Goal: Use online tool/utility: Utilize a website feature to perform a specific function

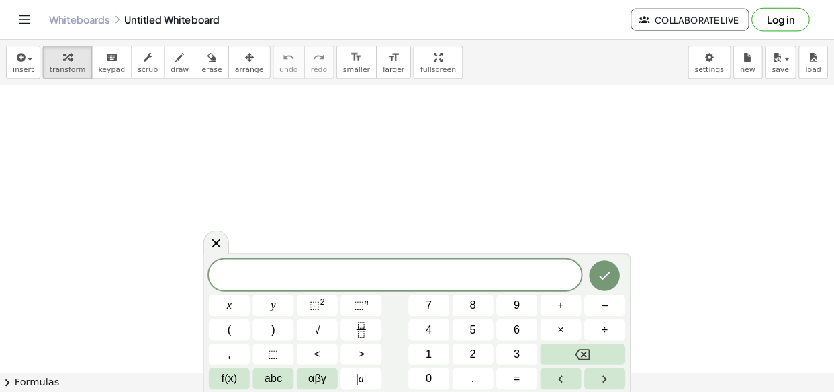
scroll to position [42, 0]
click at [452, 314] on div "​" at bounding box center [435, 302] width 410 height 34
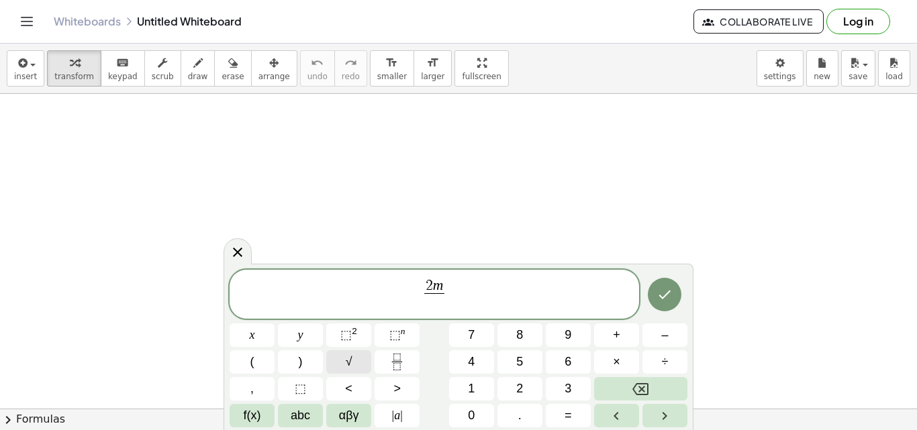
click at [361, 357] on button "√" at bounding box center [348, 363] width 45 height 24
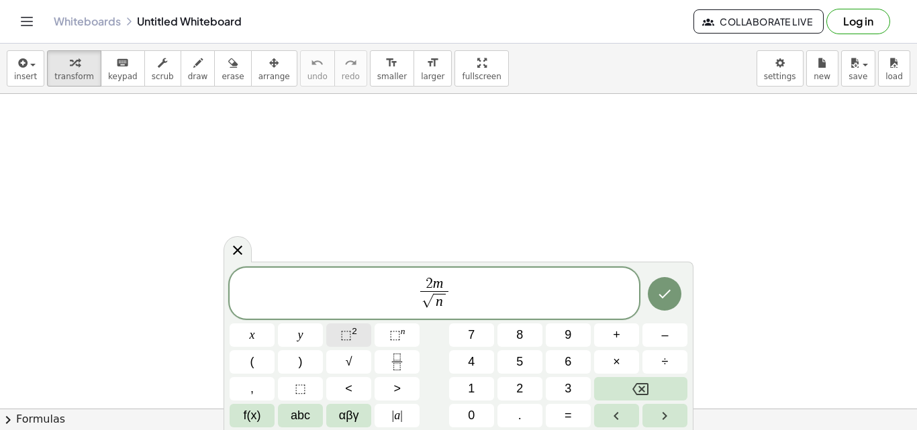
click at [351, 332] on span "⬚" at bounding box center [345, 334] width 11 height 13
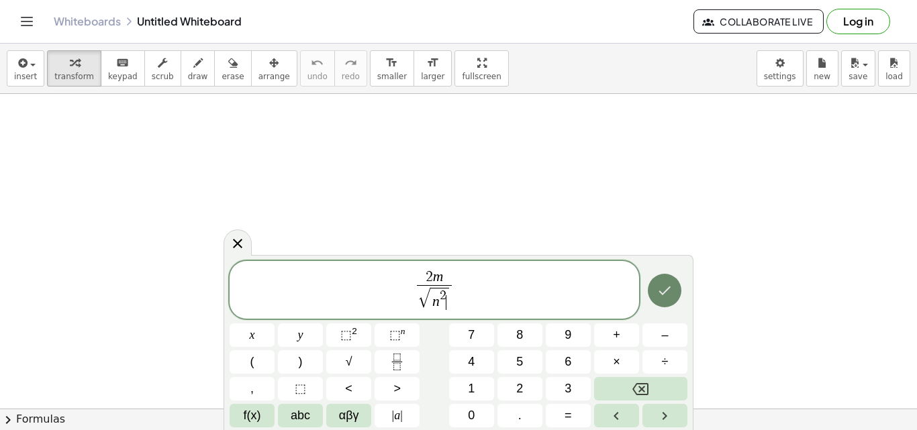
click at [664, 294] on icon "Done" at bounding box center [665, 291] width 12 height 9
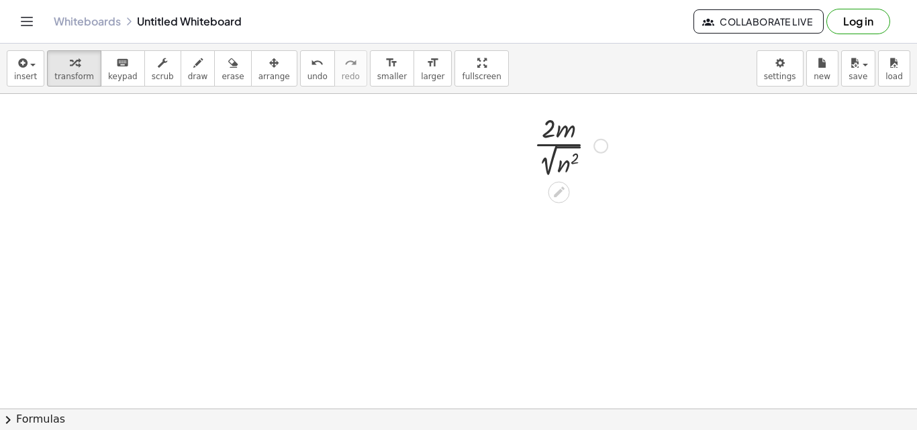
click at [559, 167] on div at bounding box center [570, 144] width 87 height 71
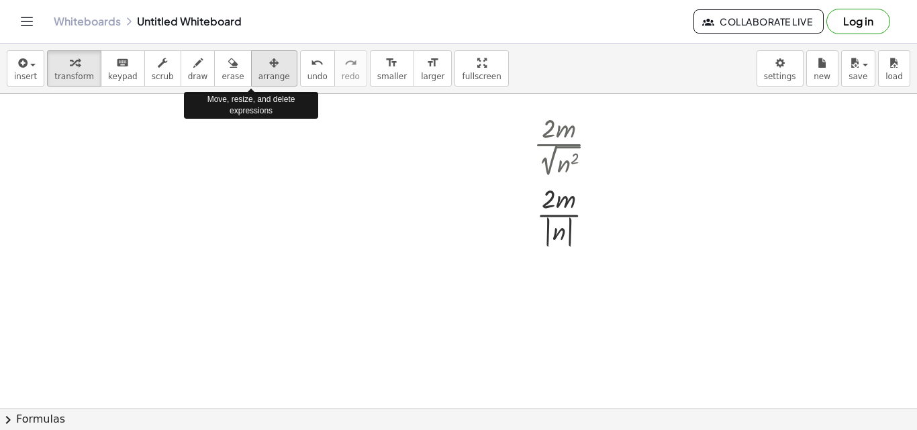
click at [269, 64] on icon "button" at bounding box center [273, 63] width 9 height 16
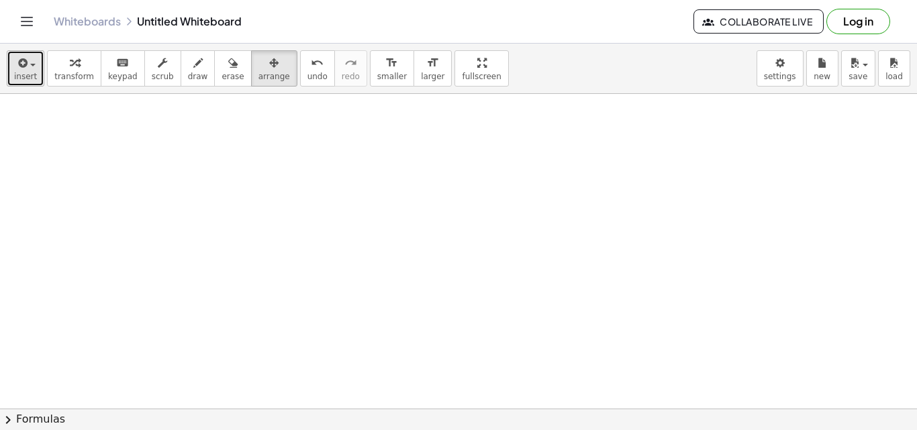
click at [21, 76] on span "insert" at bounding box center [25, 76] width 23 height 9
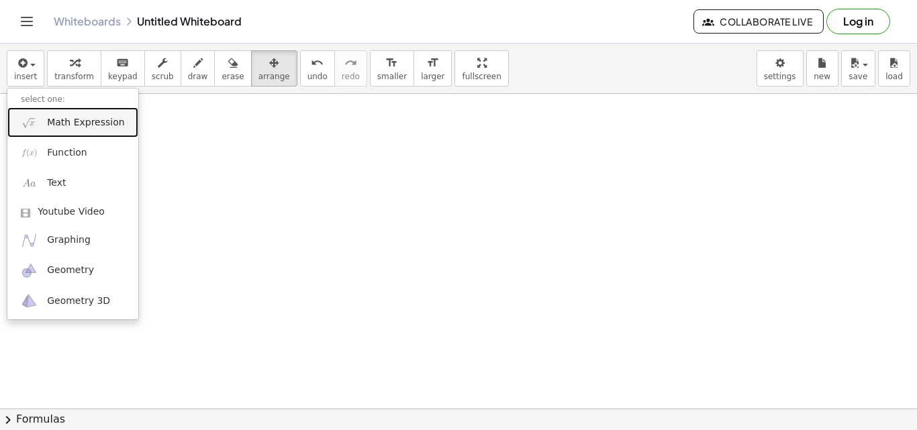
click at [75, 128] on span "Math Expression" at bounding box center [85, 122] width 77 height 13
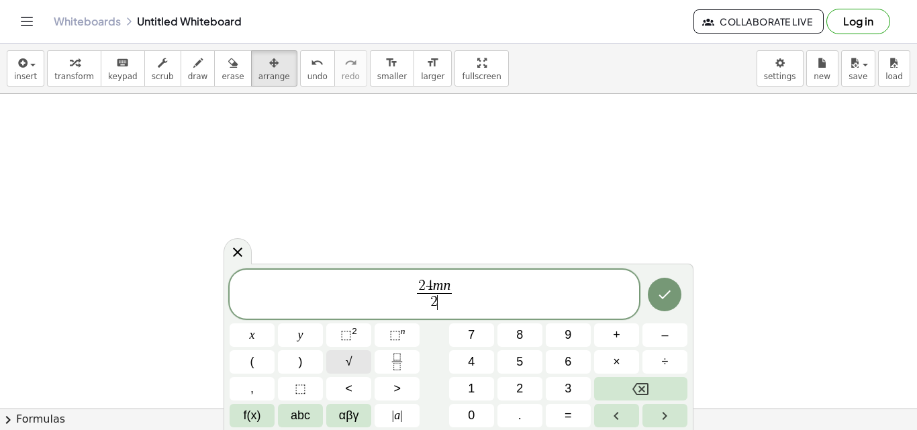
click at [349, 362] on span "√" at bounding box center [349, 362] width 7 height 18
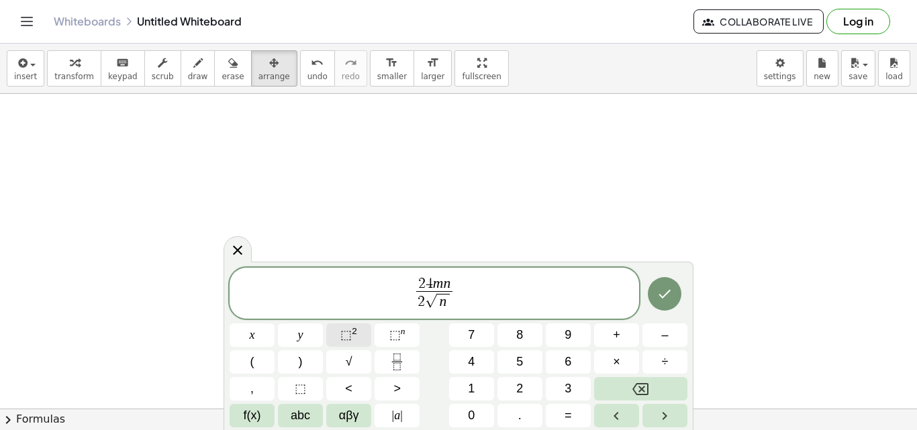
click at [353, 332] on sup "2" at bounding box center [354, 331] width 5 height 10
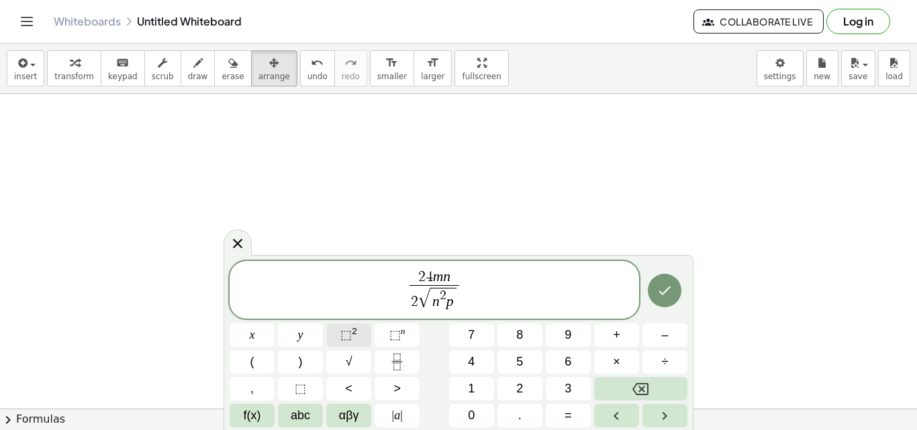
click at [353, 332] on sup "2" at bounding box center [354, 331] width 5 height 10
click at [682, 297] on div at bounding box center [665, 290] width 45 height 59
click at [672, 296] on icon "Done" at bounding box center [665, 291] width 16 height 16
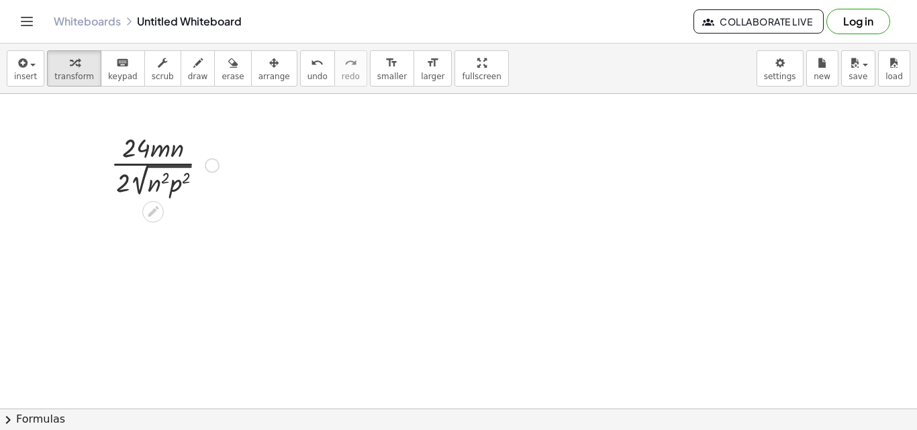
click at [158, 179] on div at bounding box center [165, 164] width 122 height 71
click at [161, 180] on div at bounding box center [165, 164] width 122 height 71
click at [172, 186] on div at bounding box center [165, 164] width 122 height 71
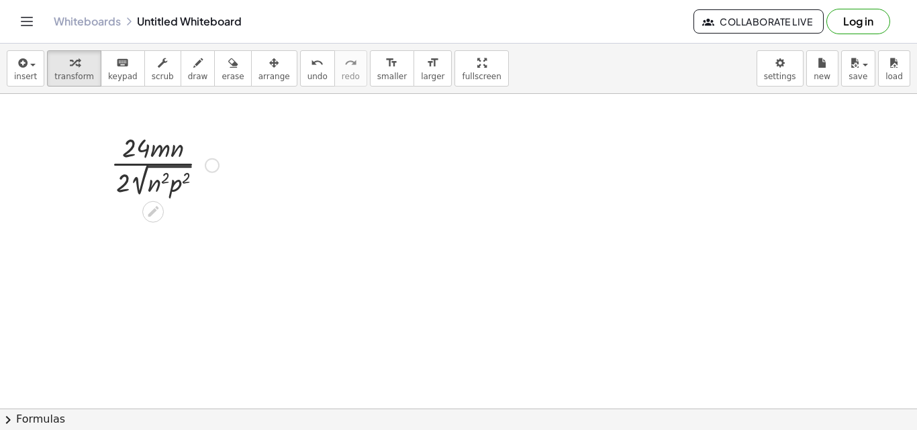
click at [172, 186] on div at bounding box center [165, 164] width 122 height 71
click at [148, 172] on div at bounding box center [165, 164] width 122 height 71
click at [149, 177] on div at bounding box center [165, 164] width 122 height 71
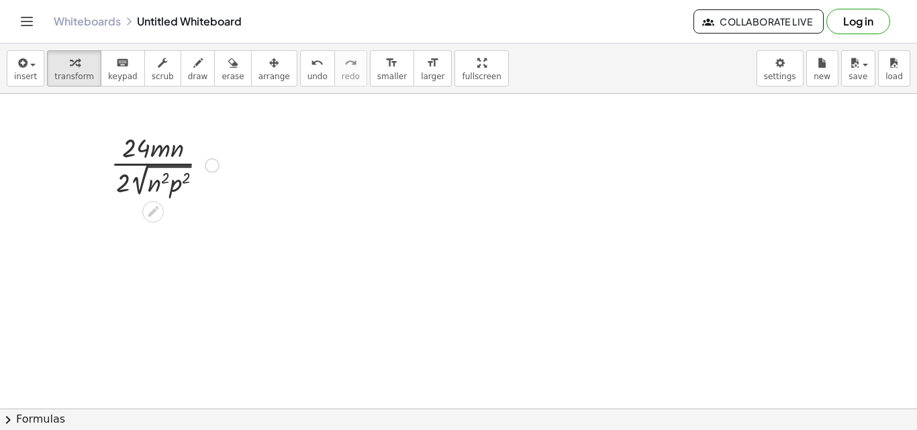
click at [156, 185] on div at bounding box center [165, 164] width 122 height 71
click at [173, 187] on div at bounding box center [165, 164] width 122 height 71
click at [181, 182] on div at bounding box center [165, 164] width 122 height 71
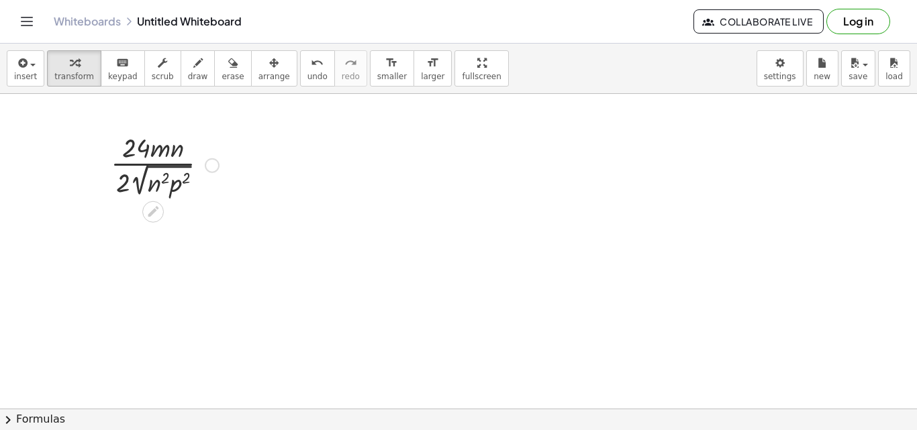
click at [181, 182] on div at bounding box center [165, 164] width 122 height 71
click at [144, 71] on button "scrub" at bounding box center [162, 68] width 37 height 36
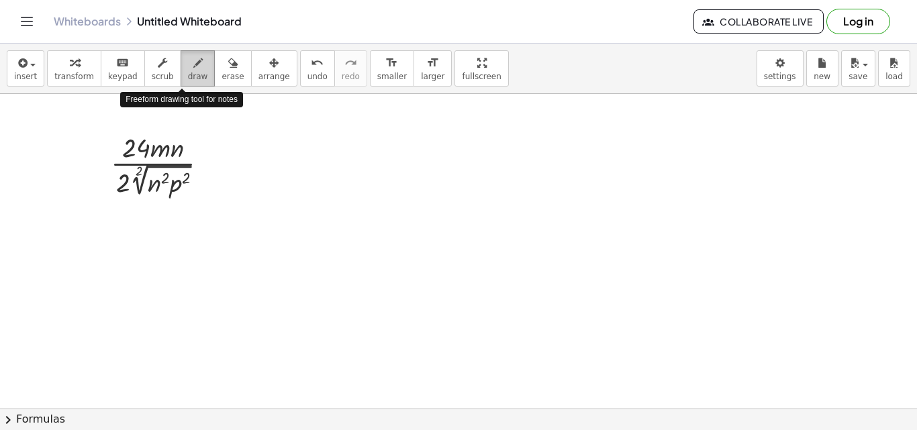
click at [193, 69] on icon "button" at bounding box center [197, 63] width 9 height 16
click at [156, 178] on div at bounding box center [458, 367] width 917 height 630
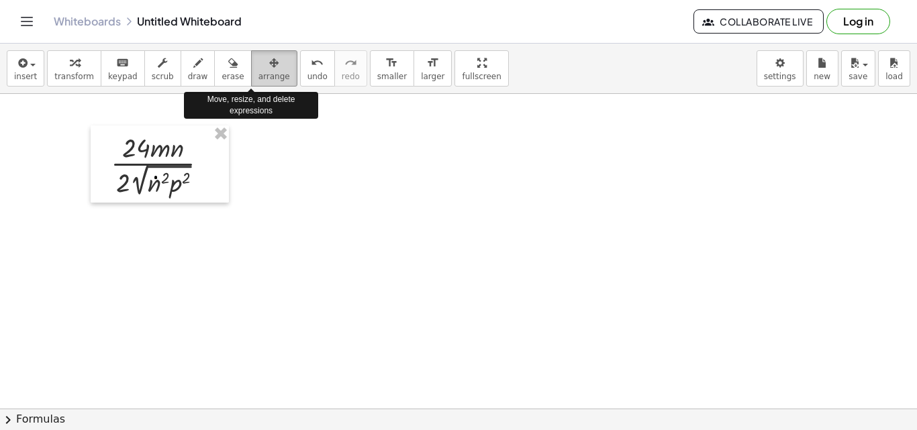
click at [259, 76] on span "arrange" at bounding box center [275, 76] width 32 height 9
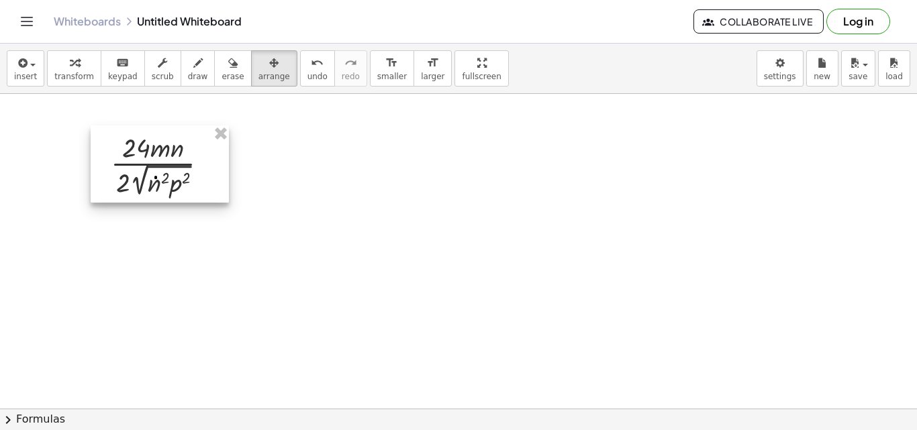
click at [162, 185] on div at bounding box center [160, 164] width 138 height 77
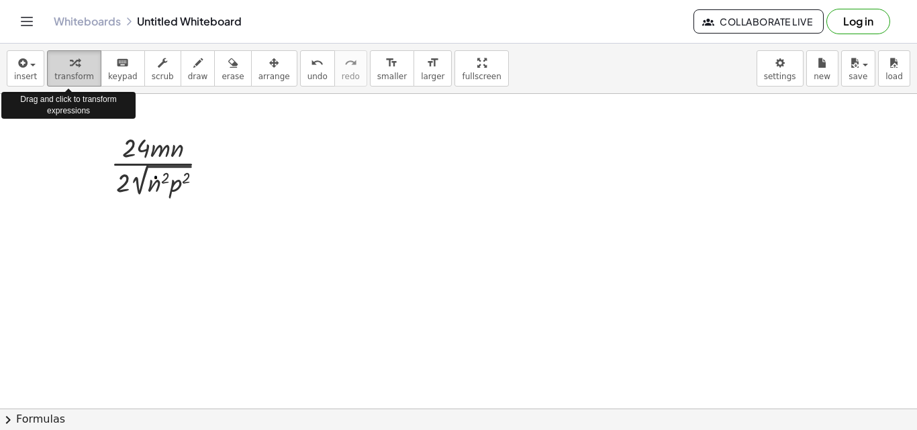
click at [77, 65] on div "button" at bounding box center [74, 62] width 40 height 16
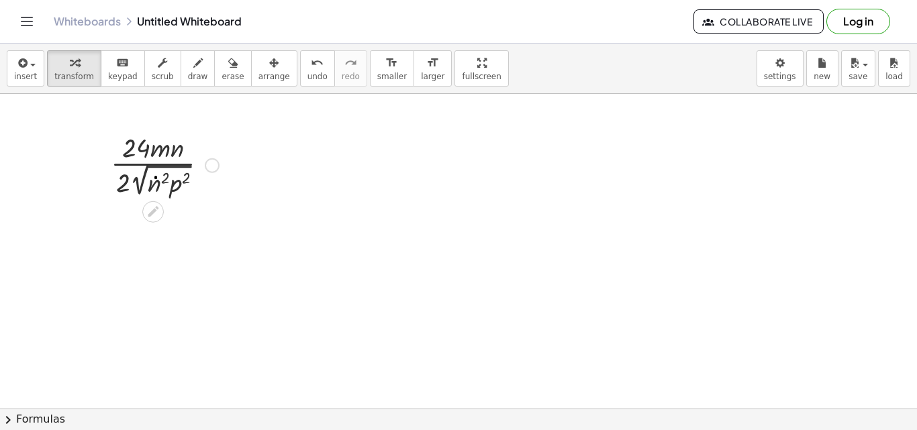
click at [171, 183] on div at bounding box center [165, 164] width 122 height 71
click at [182, 191] on div at bounding box center [165, 164] width 122 height 71
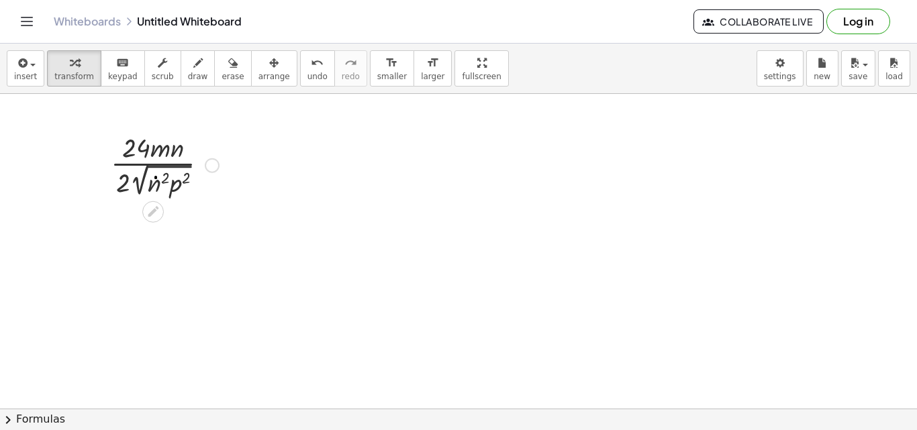
click at [182, 191] on div at bounding box center [165, 164] width 122 height 71
click at [211, 167] on div at bounding box center [212, 165] width 15 height 15
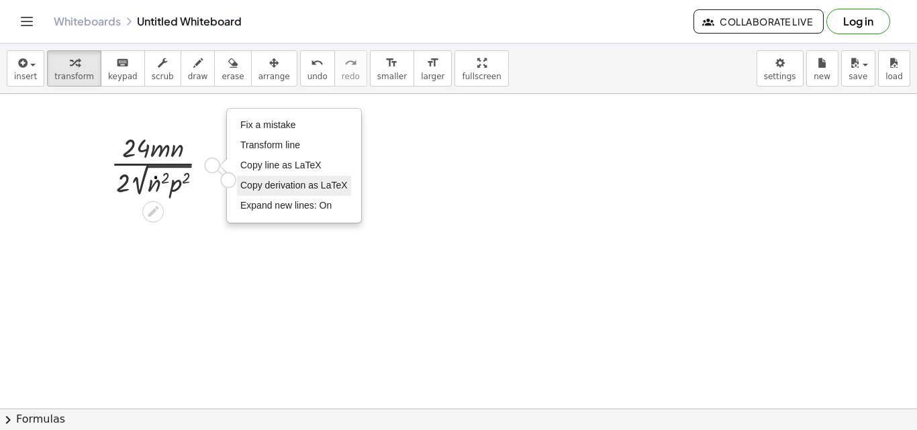
drag, startPoint x: 211, startPoint y: 167, endPoint x: 238, endPoint y: 190, distance: 35.3
click at [229, 190] on div "· 24 · m · n · 2 · 2 √ ( · n 2 · p 2 ) Fix a mistake Transform line Copy line a…" at bounding box center [160, 164] width 138 height 77
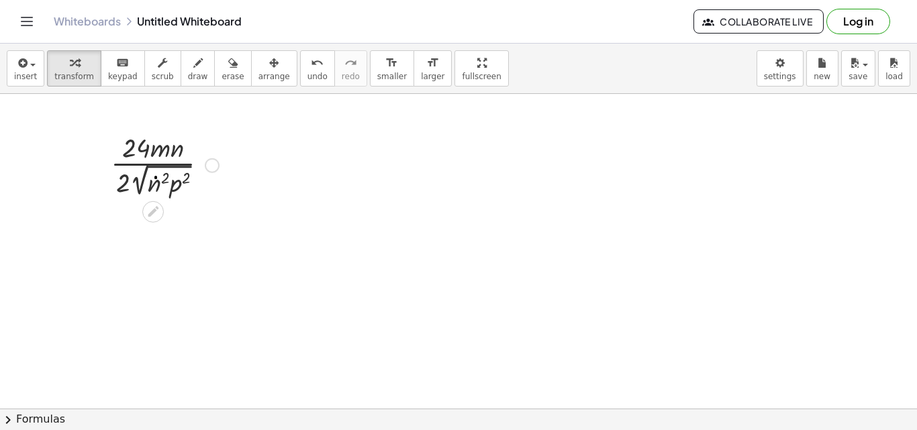
click at [179, 184] on div at bounding box center [165, 164] width 122 height 71
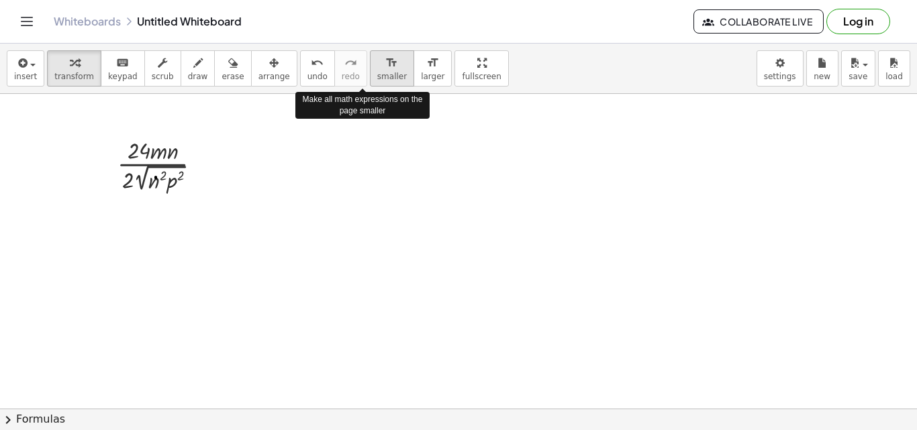
click at [377, 76] on span "smaller" at bounding box center [392, 76] width 30 height 9
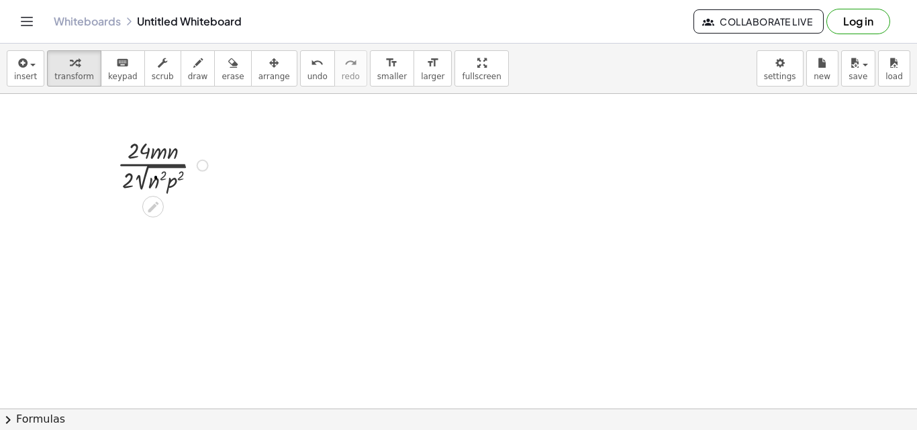
click at [165, 179] on div at bounding box center [165, 164] width 108 height 60
click at [414, 62] on button "format_size larger" at bounding box center [433, 68] width 38 height 36
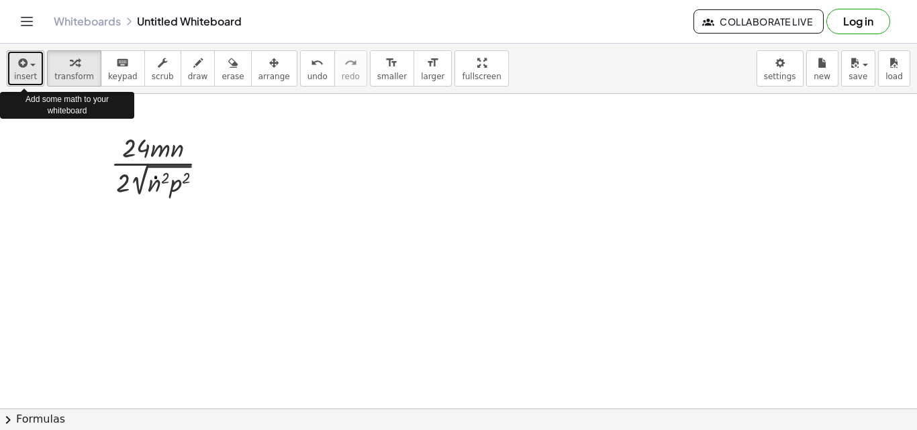
click at [28, 67] on span "button" at bounding box center [29, 64] width 3 height 9
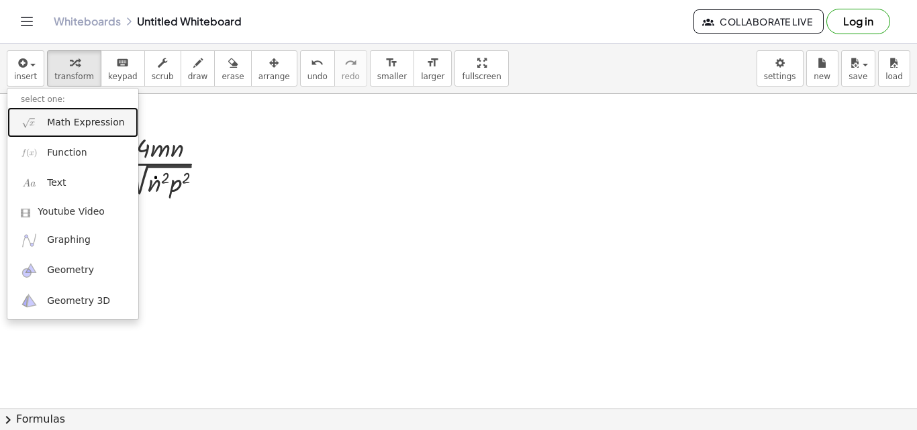
click at [57, 124] on span "Math Expression" at bounding box center [85, 122] width 77 height 13
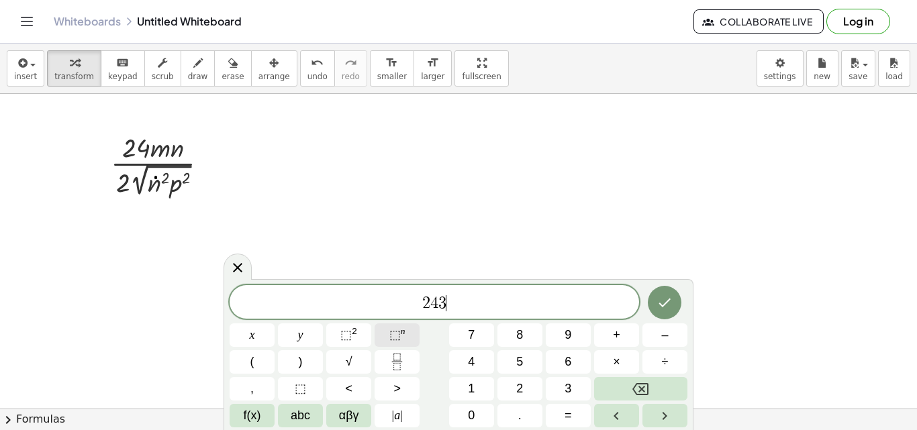
click at [394, 333] on span "⬚" at bounding box center [395, 334] width 11 height 13
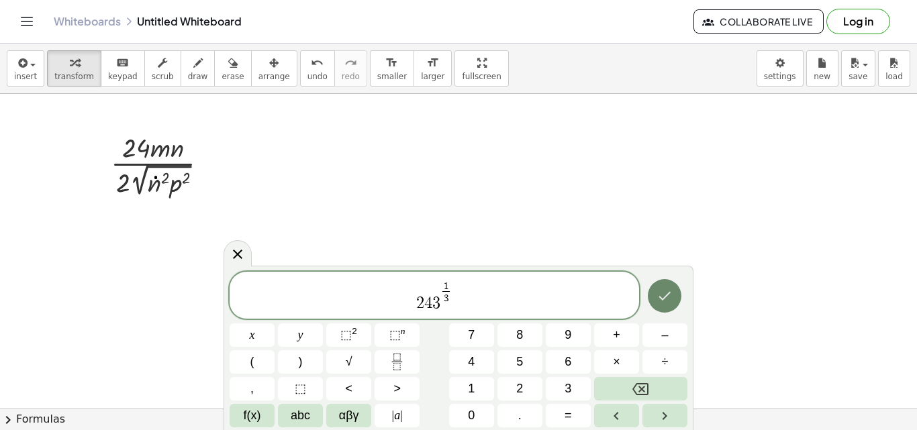
click at [674, 302] on button "Done" at bounding box center [665, 296] width 34 height 34
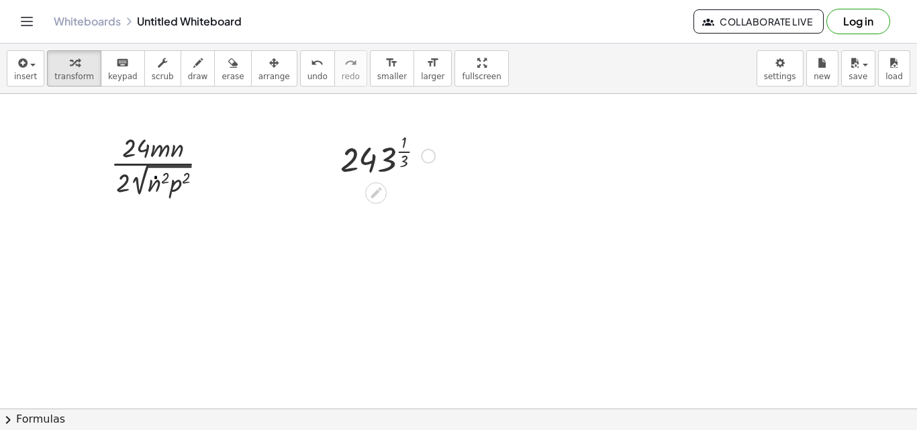
click at [387, 158] on div at bounding box center [388, 155] width 108 height 52
click at [404, 152] on div at bounding box center [388, 155] width 108 height 52
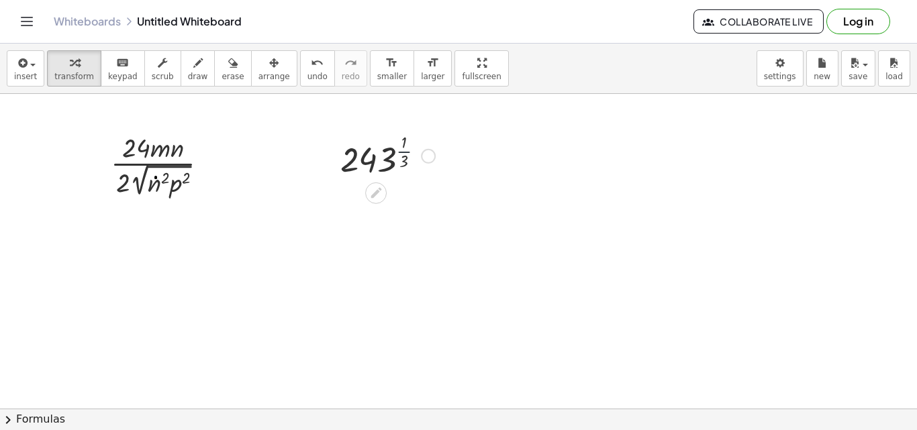
click at [404, 152] on div at bounding box center [388, 155] width 108 height 52
click at [359, 209] on div at bounding box center [388, 203] width 149 height 44
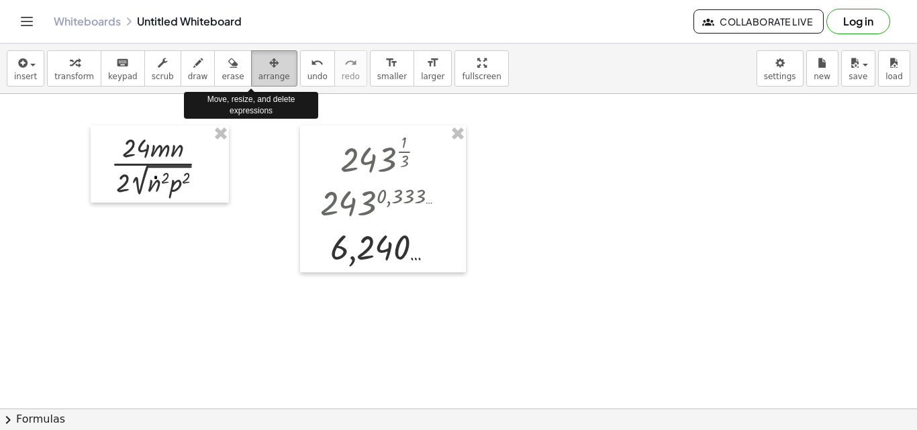
click at [251, 71] on button "arrange" at bounding box center [274, 68] width 46 height 36
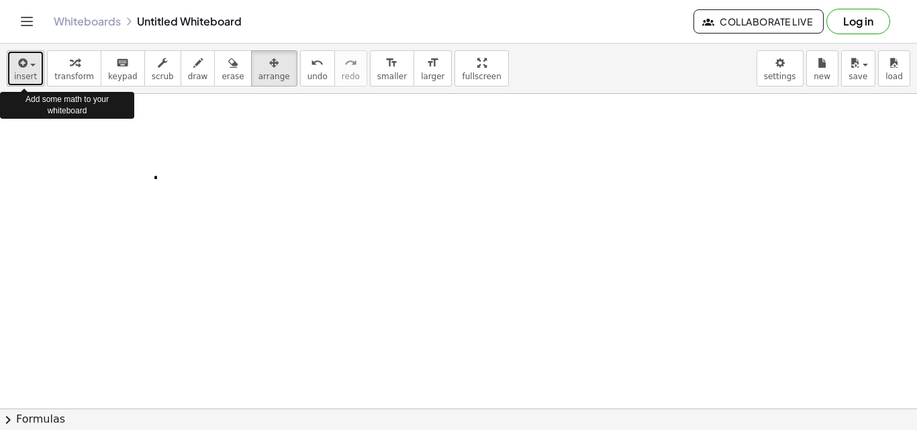
click at [38, 62] on button "insert" at bounding box center [26, 68] width 38 height 36
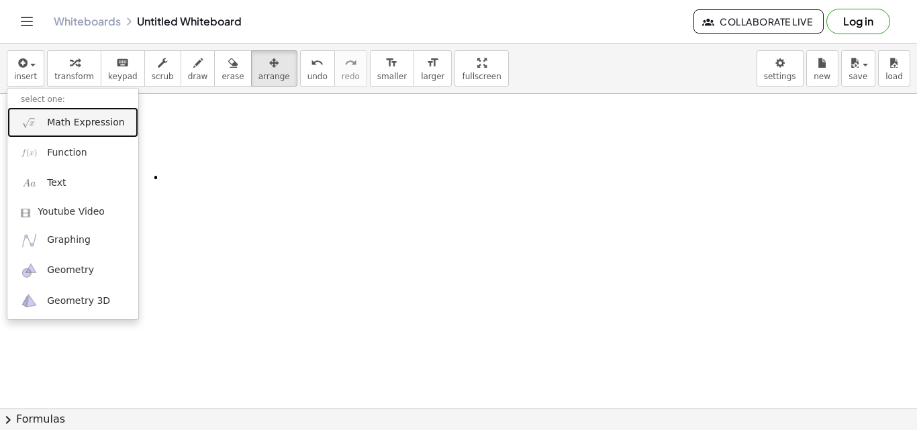
click at [61, 125] on span "Math Expression" at bounding box center [85, 122] width 77 height 13
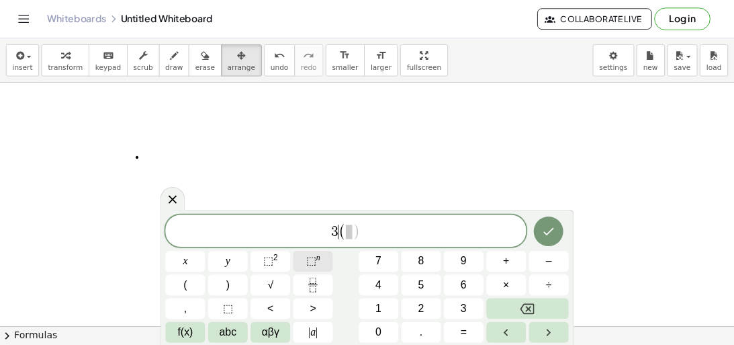
scroll to position [42, 0]
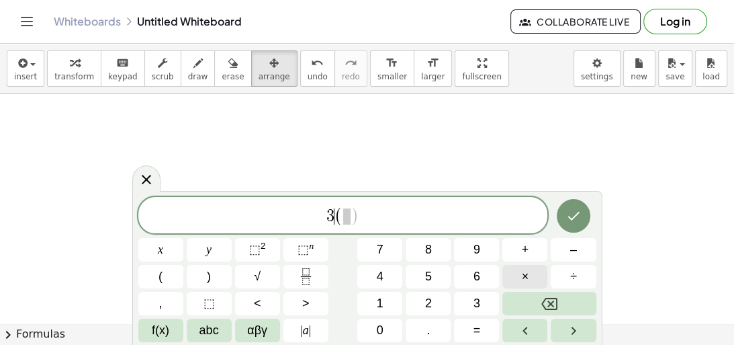
click at [519, 273] on button "×" at bounding box center [524, 277] width 45 height 24
click at [306, 247] on span "⬚" at bounding box center [303, 248] width 11 height 13
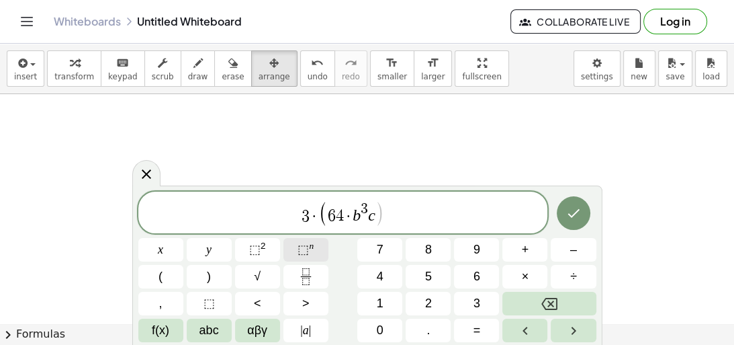
click at [309, 250] on sup "n" at bounding box center [311, 245] width 5 height 10
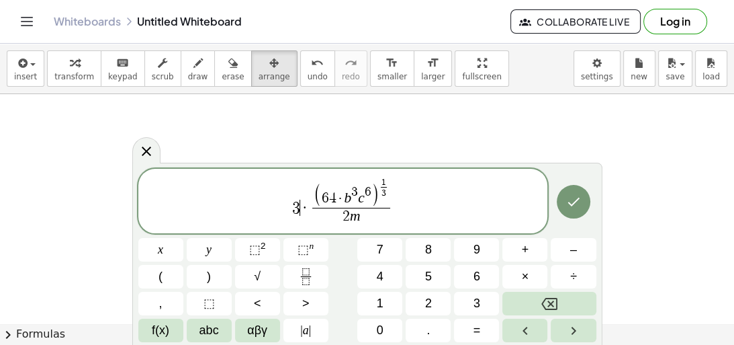
click at [304, 205] on span "·" at bounding box center [304, 207] width 9 height 16
click at [403, 207] on span "3 · ( 6 4 · b 3 c 6 ) 1 3 ​ 2 m ​ ​" at bounding box center [343, 202] width 410 height 50
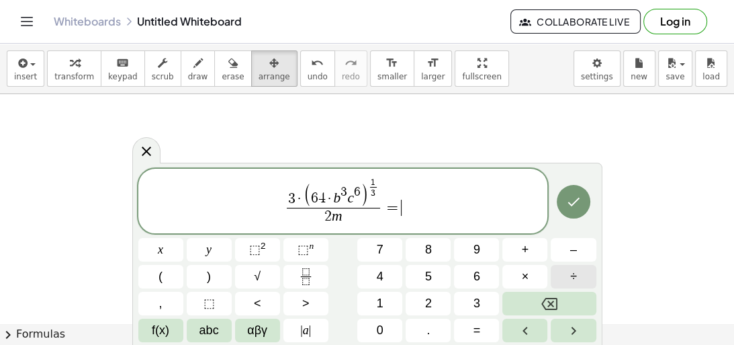
click at [571, 278] on span "÷" at bounding box center [573, 276] width 7 height 18
click at [306, 275] on icon "Fraction" at bounding box center [306, 276] width 17 height 17
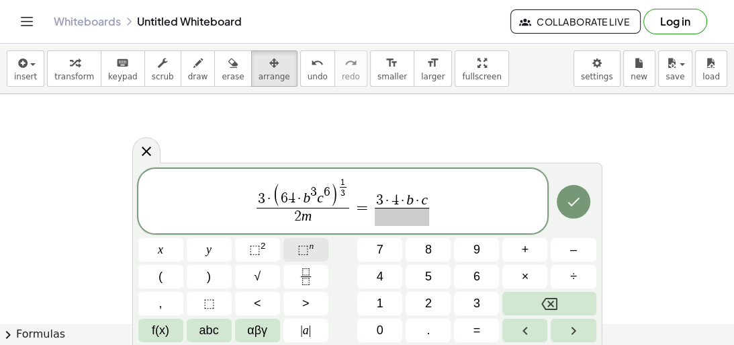
click at [304, 251] on span "⬚" at bounding box center [303, 248] width 11 height 13
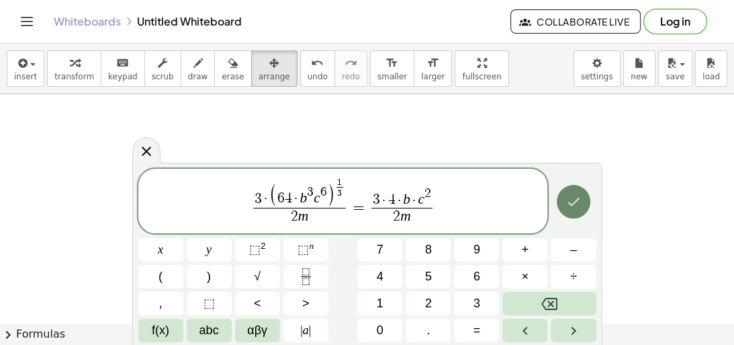
click at [578, 206] on icon "Done" at bounding box center [573, 201] width 16 height 16
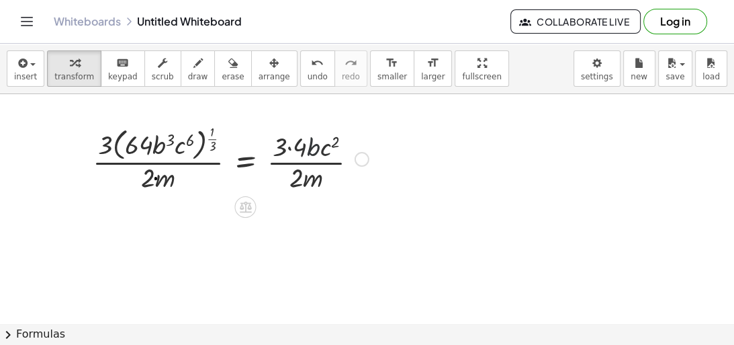
click at [314, 147] on div at bounding box center [230, 158] width 289 height 74
